Goal: Communication & Community: Answer question/provide support

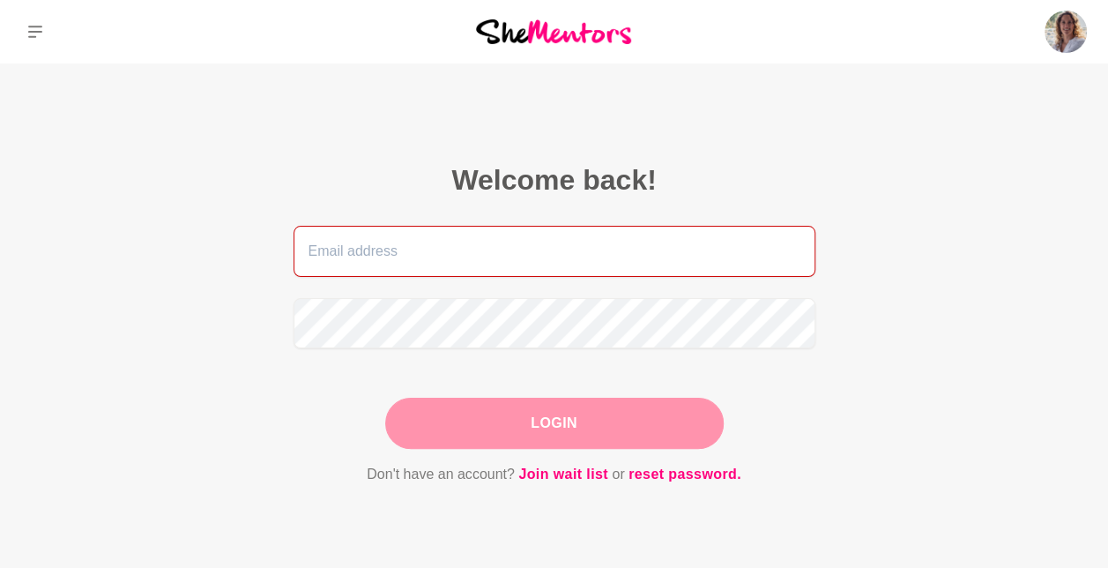
type input "[EMAIL_ADDRESS][DOMAIN_NAME]"
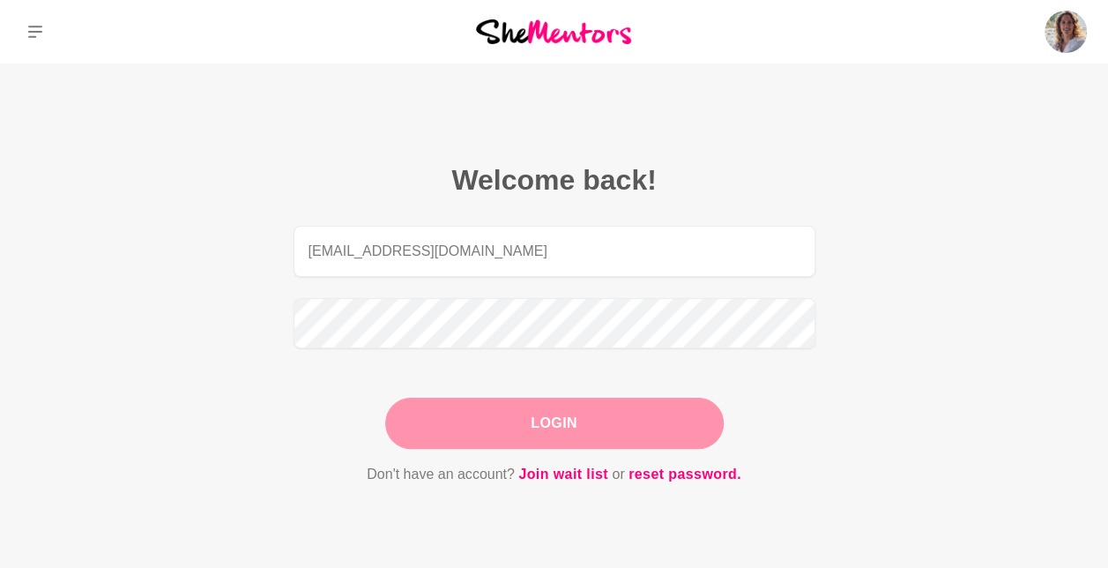
click at [598, 424] on div "Login" at bounding box center [554, 422] width 338 height 51
click at [598, 424] on button "Login" at bounding box center [554, 422] width 338 height 51
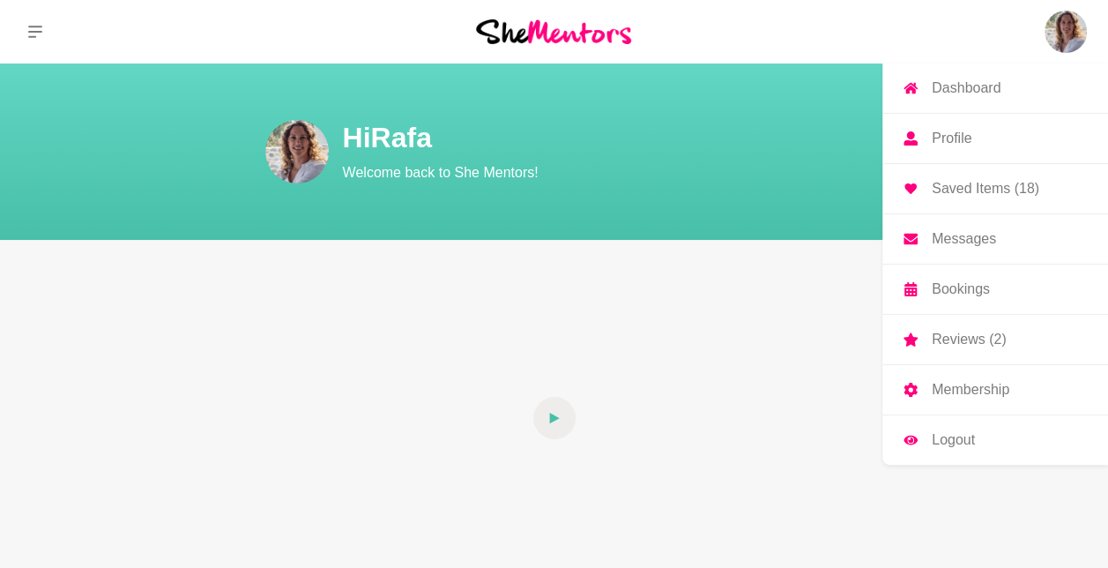
click at [984, 241] on p "Messages" at bounding box center [964, 239] width 64 height 14
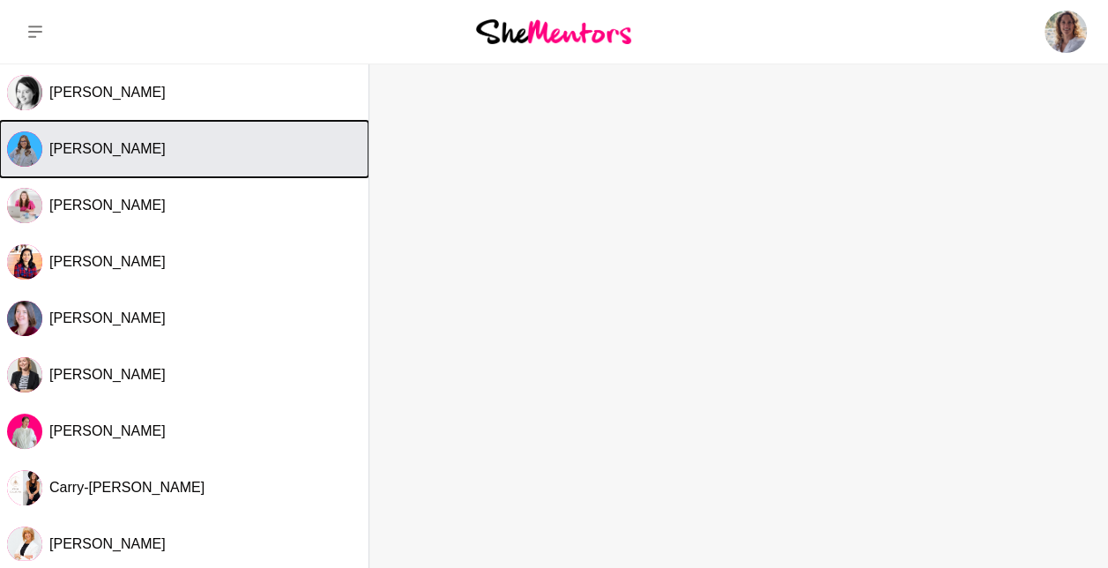
click at [130, 145] on span "[PERSON_NAME]" at bounding box center [107, 148] width 116 height 15
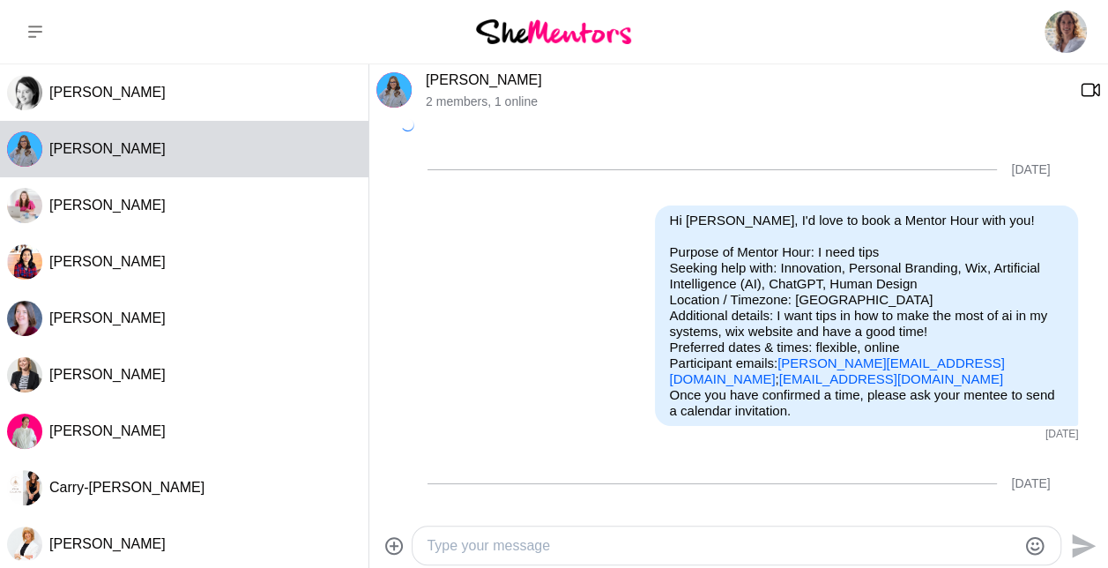
scroll to position [226, 0]
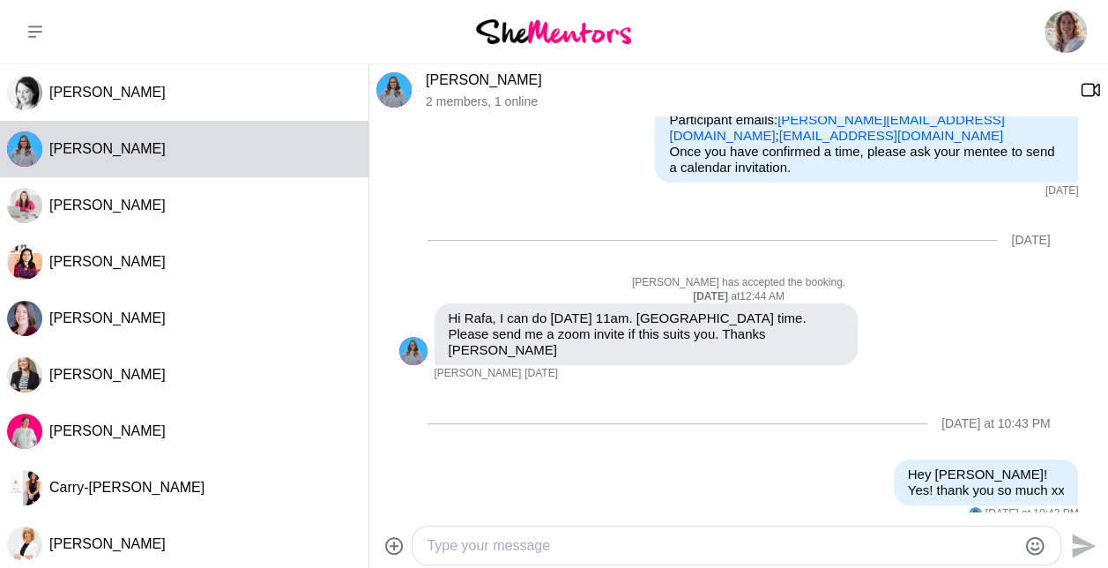
click at [765, 556] on div at bounding box center [722, 545] width 590 height 24
click at [601, 554] on textarea "Type your message" at bounding box center [722, 545] width 590 height 21
paste textarea "[URL][DOMAIN_NAME][SECURITY_DATA]"
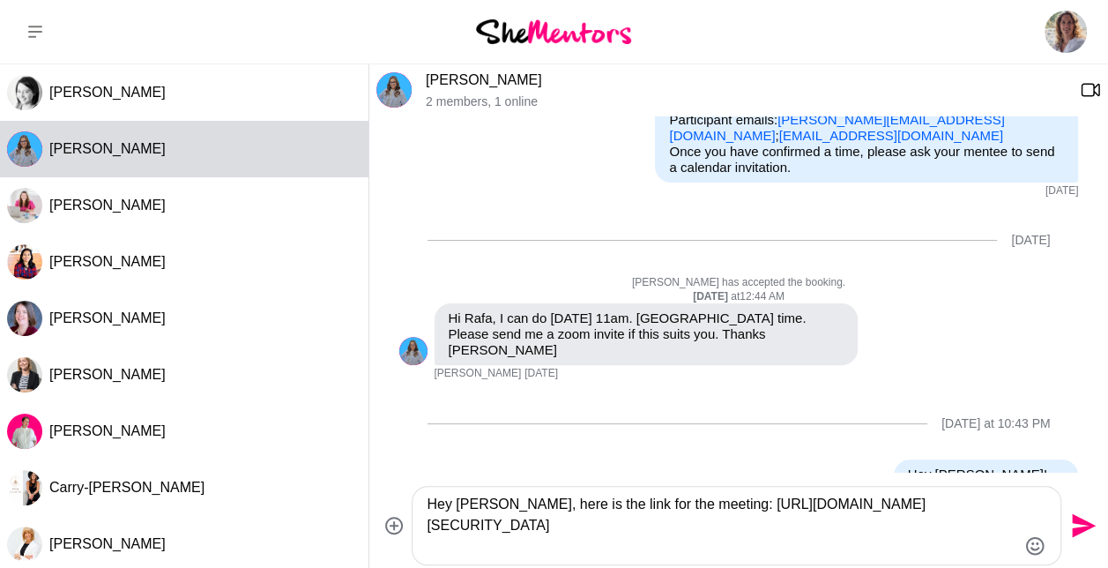
type textarea "Hey [PERSON_NAME], here is the link for the meeting: [URL][DOMAIN_NAME][SECURIT…"
click at [1083, 529] on icon "Send" at bounding box center [1084, 526] width 24 height 24
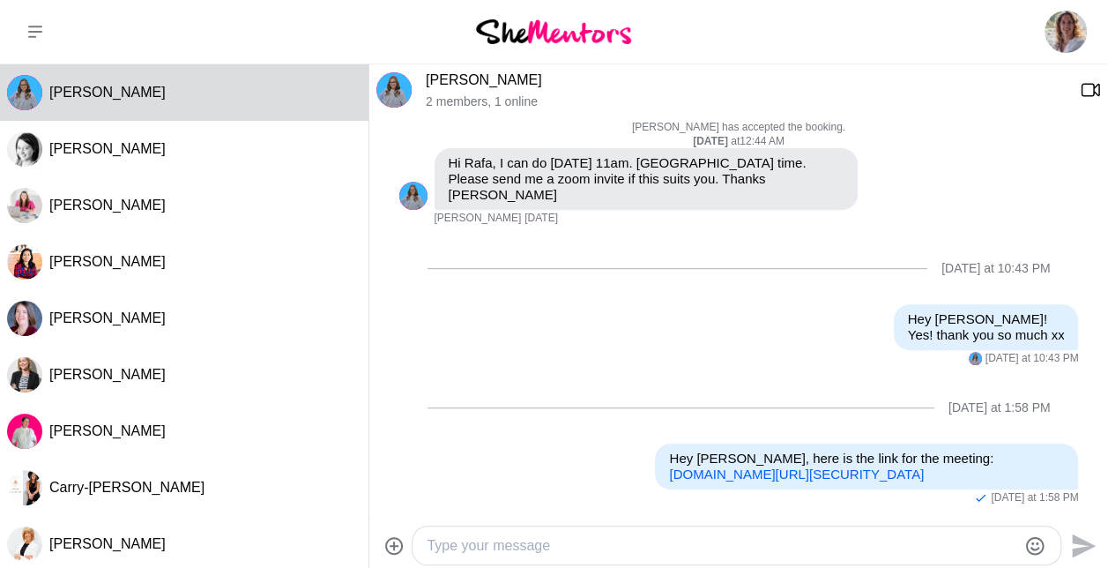
scroll to position [412, 0]
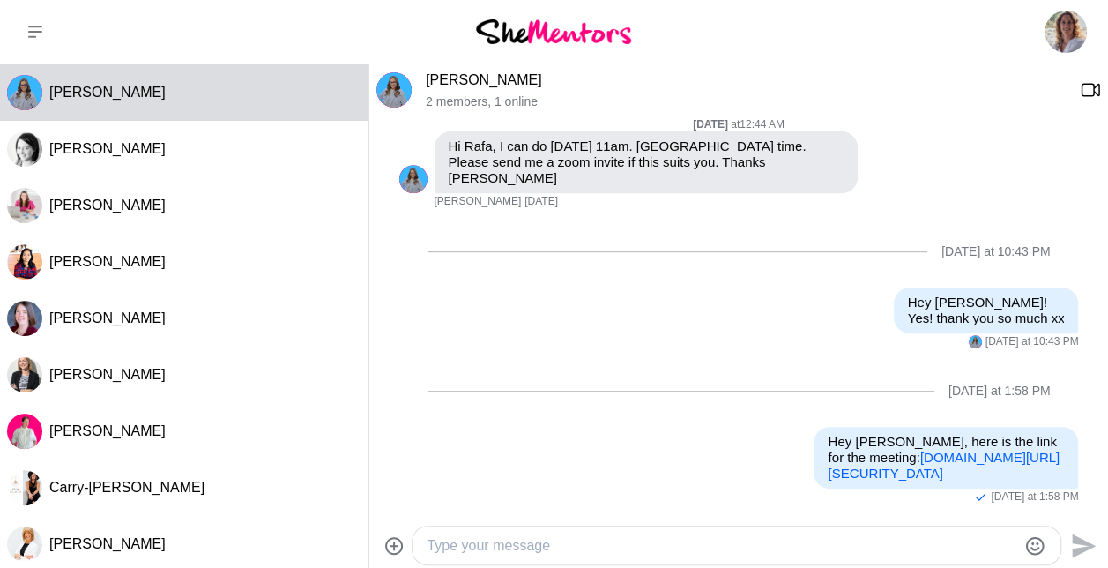
click at [681, 543] on textarea "Type your message" at bounding box center [722, 545] width 590 height 21
type textarea "thanks"
click at [1096, 557] on div "thanks Send" at bounding box center [738, 545] width 724 height 40
click at [1092, 557] on icon "Send" at bounding box center [1081, 545] width 28 height 28
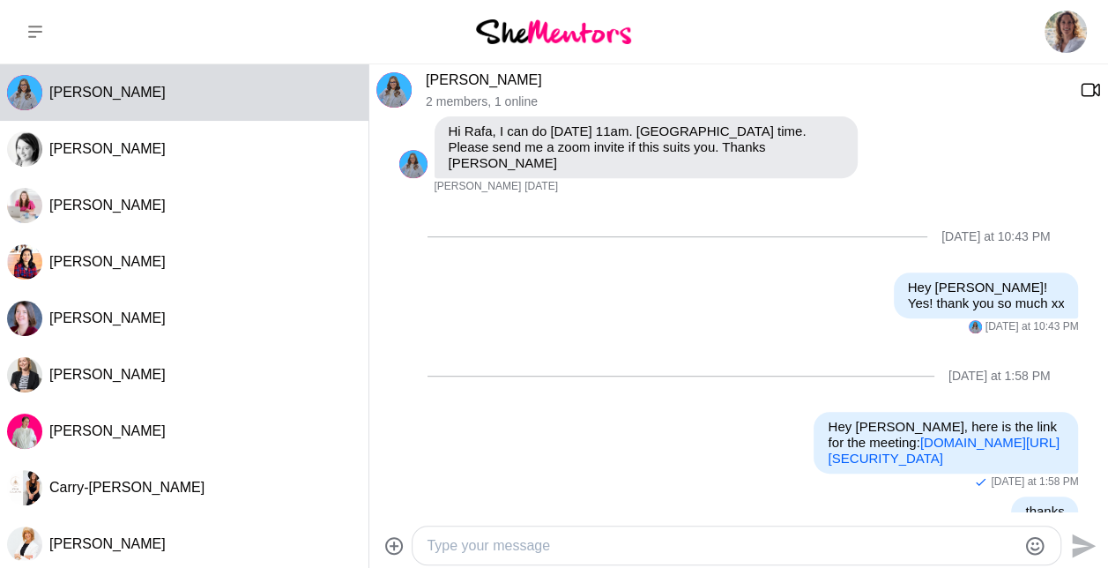
scroll to position [465, 0]
